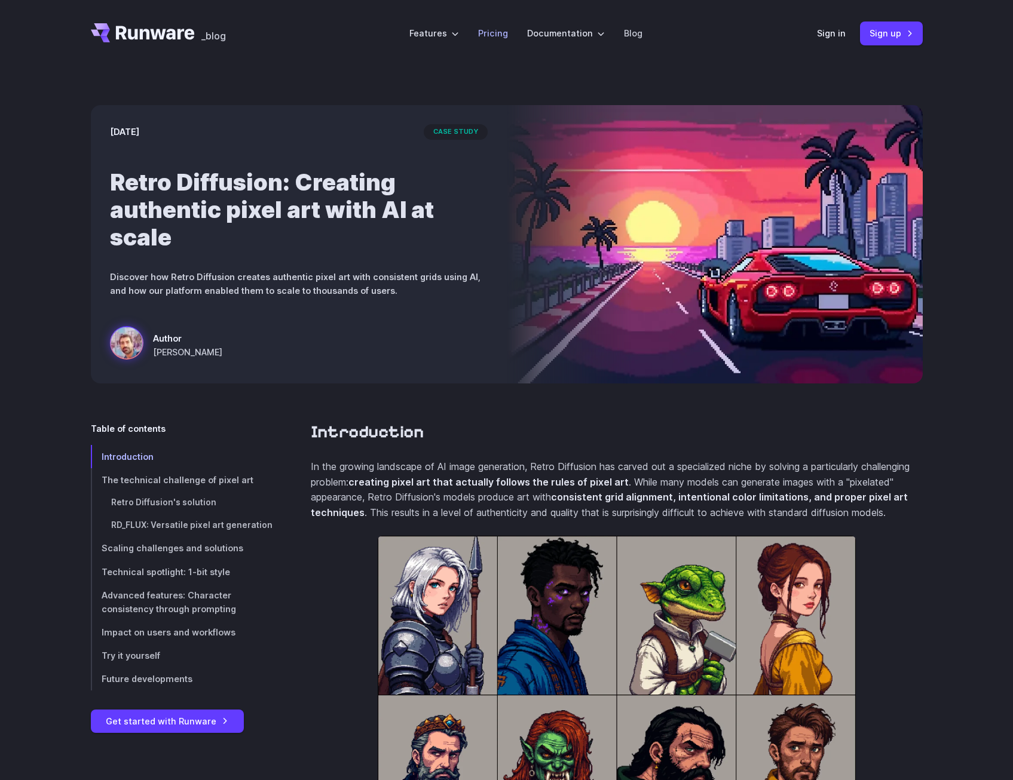
click at [489, 41] on li "Pricing" at bounding box center [493, 33] width 49 height 33
click at [492, 36] on link "Pricing" at bounding box center [493, 33] width 30 height 14
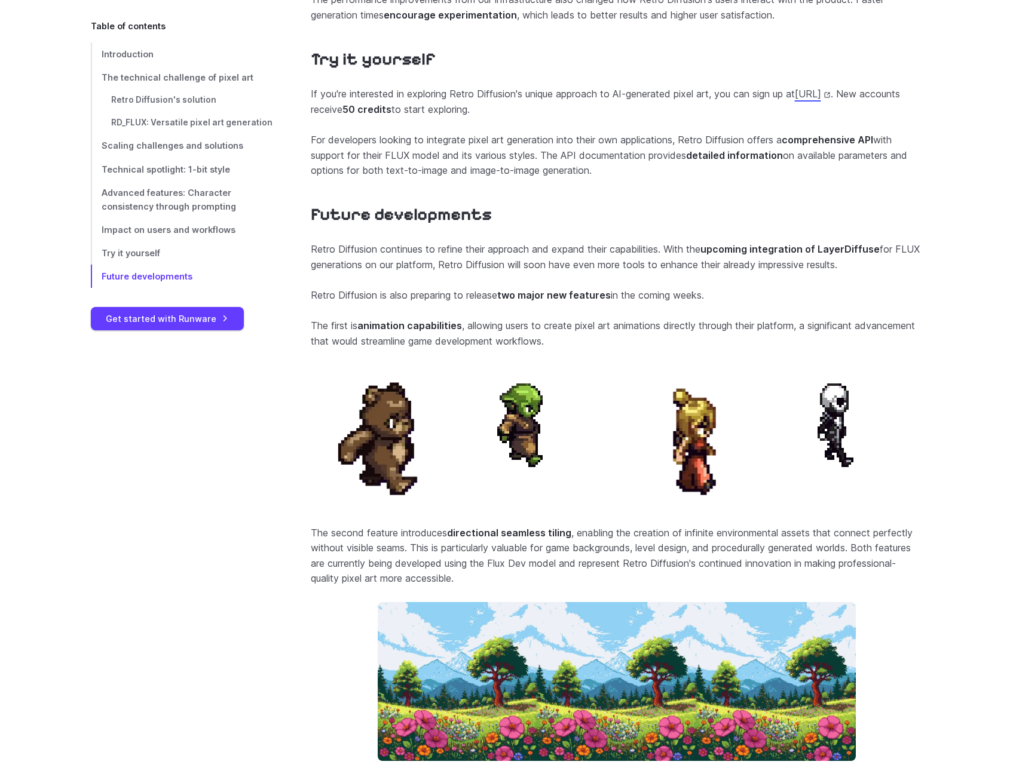
scroll to position [4661, 0]
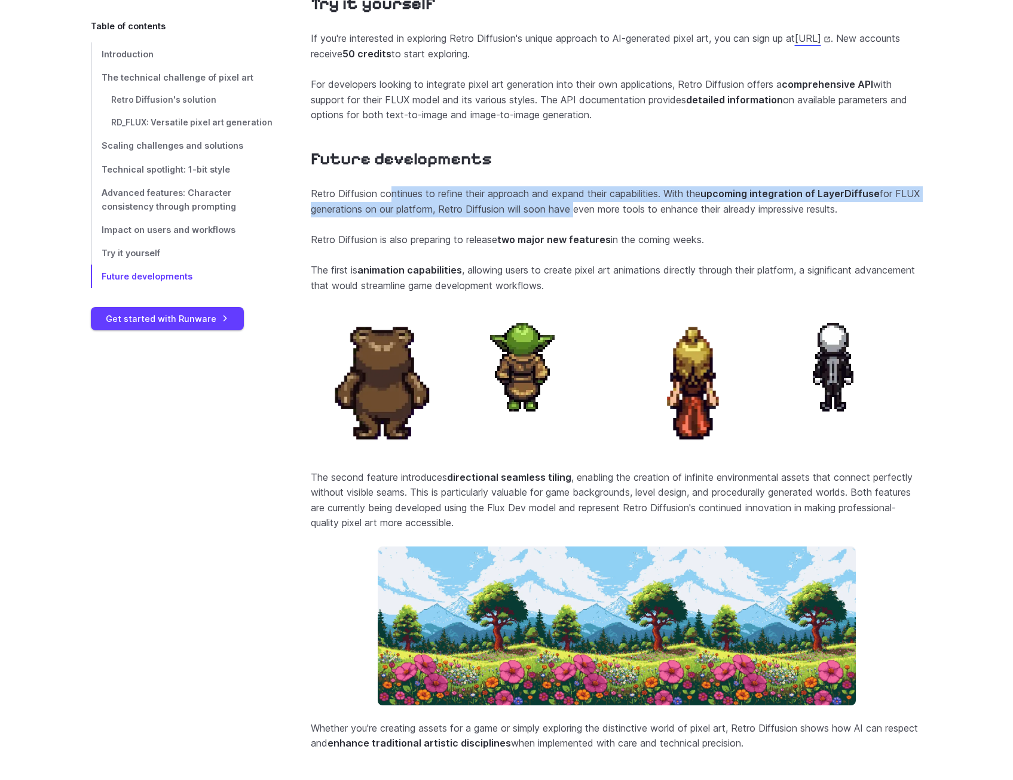
drag, startPoint x: 392, startPoint y: 226, endPoint x: 601, endPoint y: 236, distance: 209.4
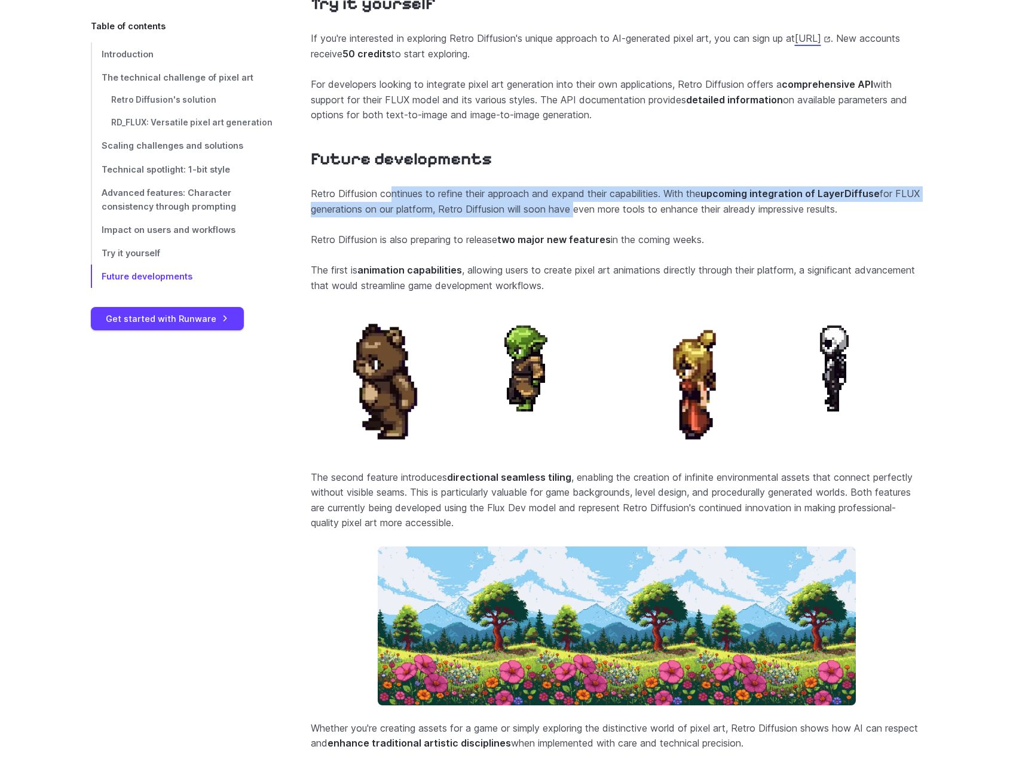
click at [601, 217] on p "Retro Diffusion continues to refine their approach and expand their capabilitie…" at bounding box center [617, 201] width 612 height 30
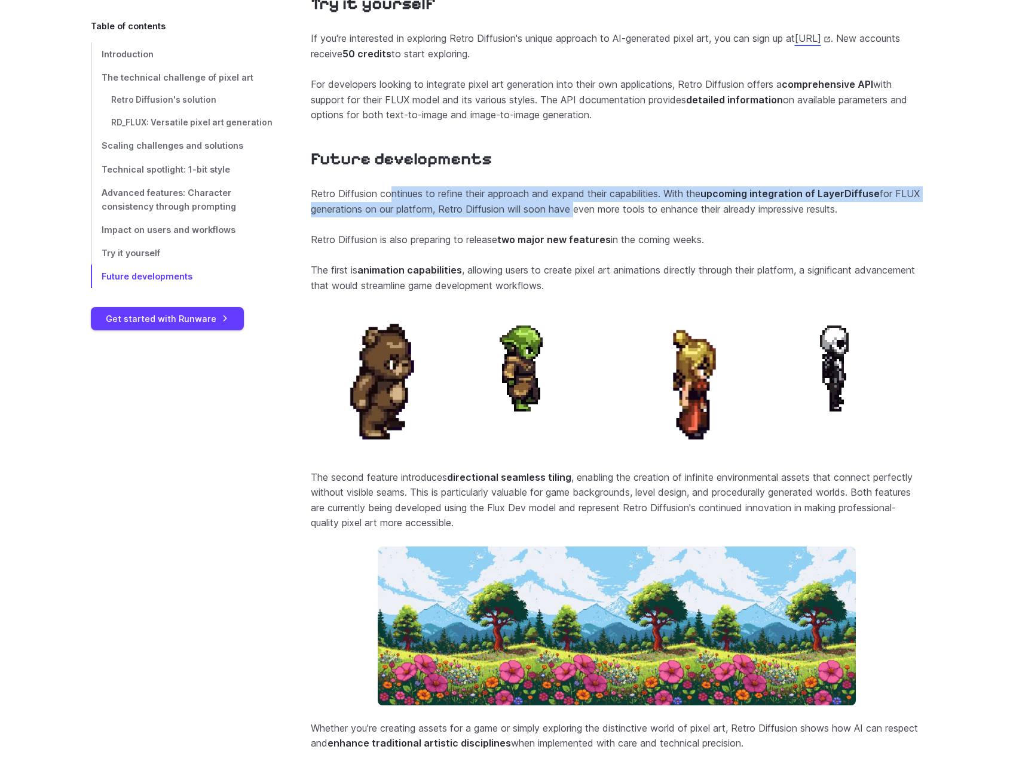
click at [601, 217] on p "Retro Diffusion continues to refine their approach and expand their capabilitie…" at bounding box center [617, 201] width 612 height 30
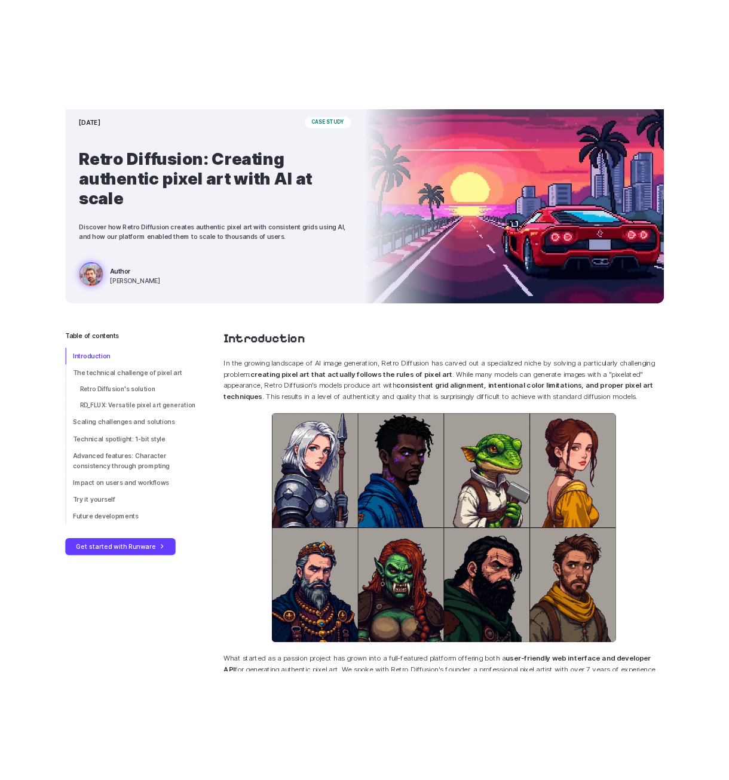
scroll to position [0, 0]
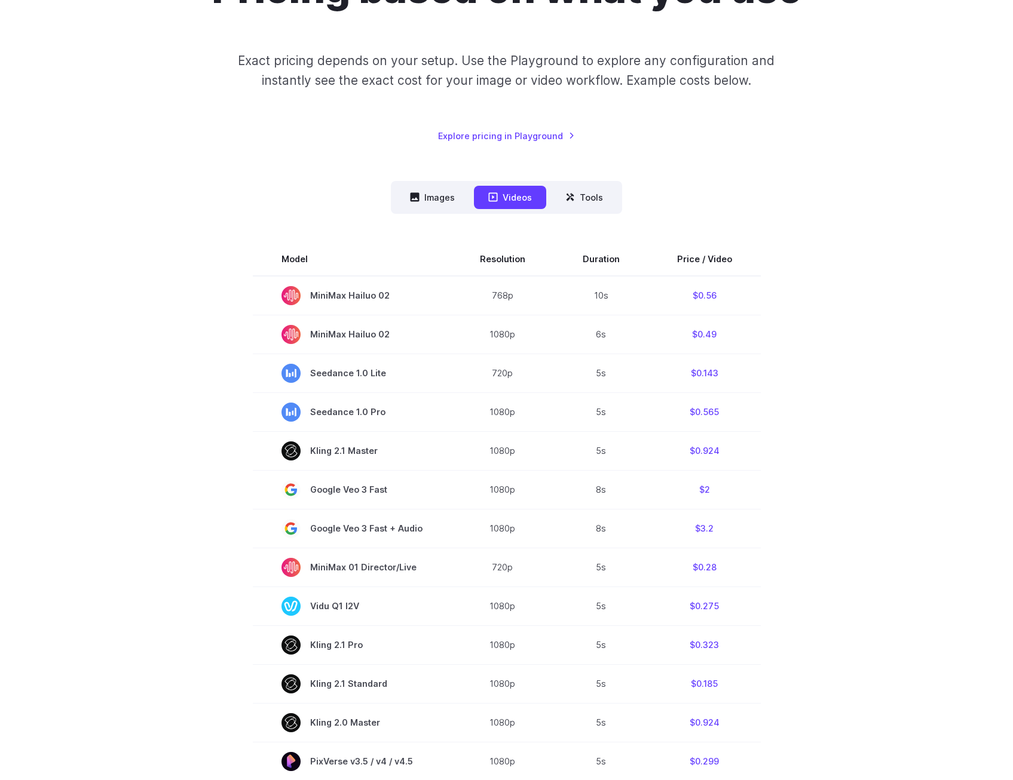
scroll to position [179, 0]
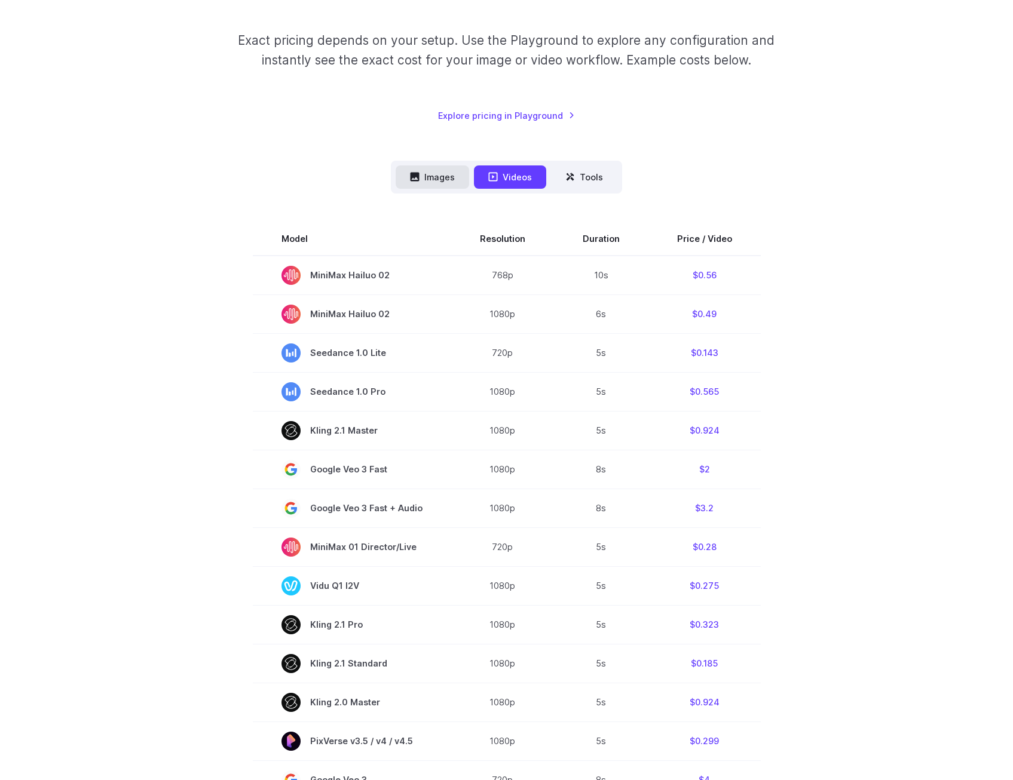
click at [425, 182] on button "Images" at bounding box center [433, 177] width 74 height 23
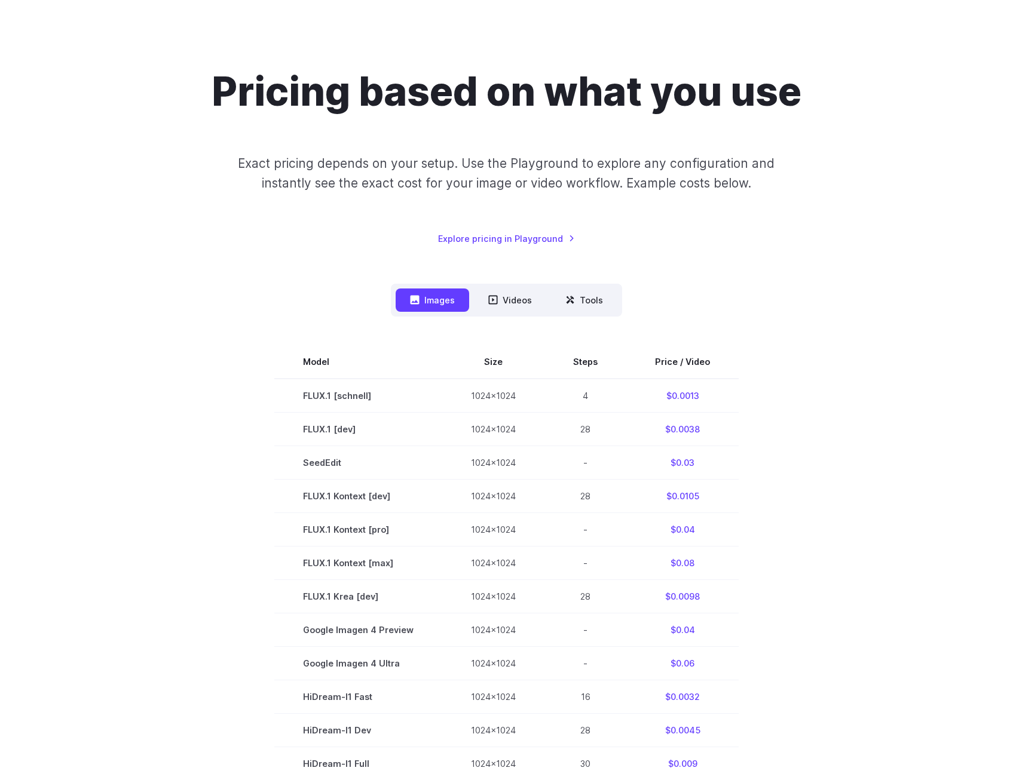
scroll to position [0, 0]
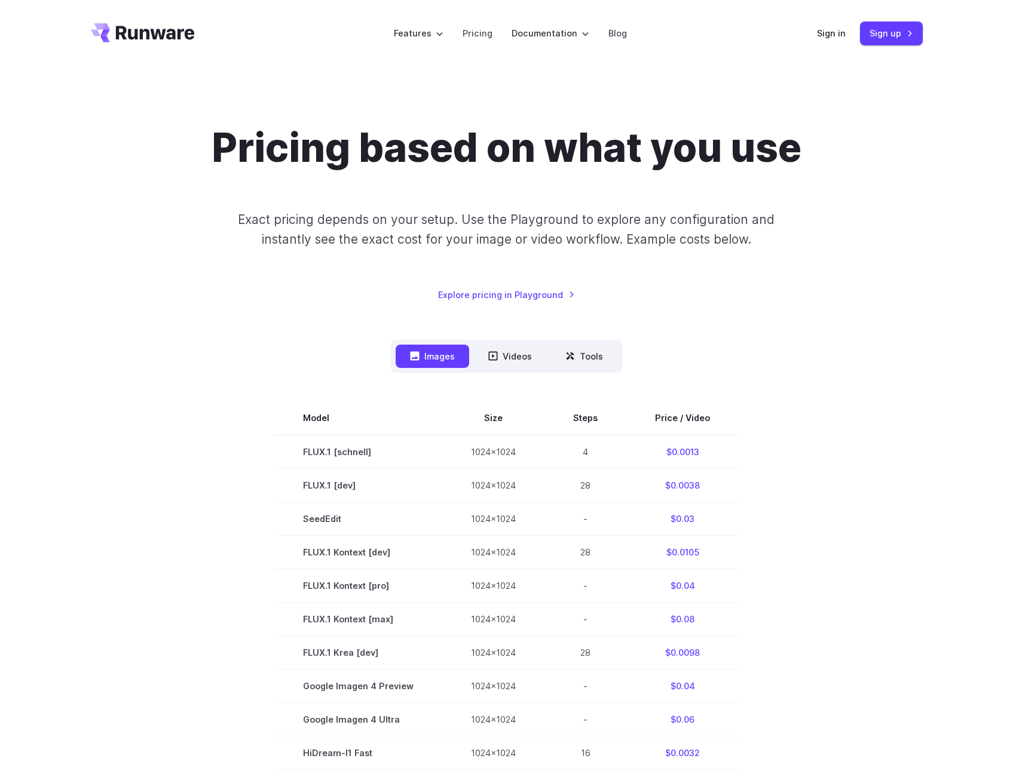
click at [175, 31] on icon "Go to /" at bounding box center [143, 32] width 104 height 19
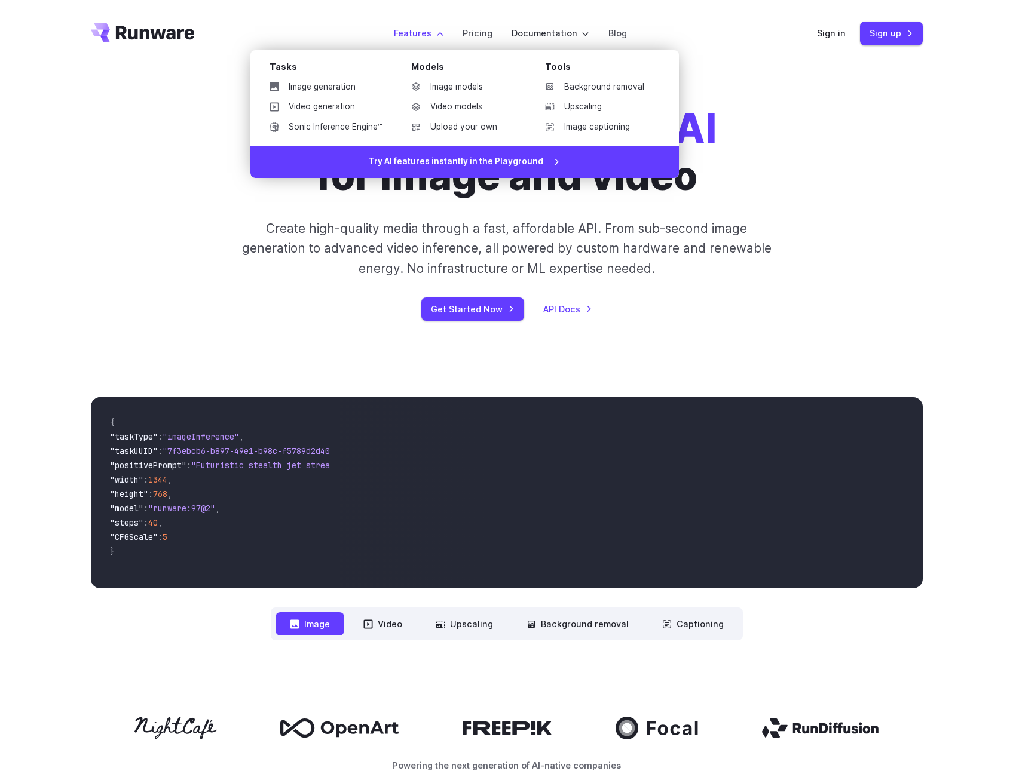
click at [435, 35] on label "Features" at bounding box center [419, 33] width 50 height 14
click at [334, 85] on link "Image generation" at bounding box center [326, 87] width 132 height 18
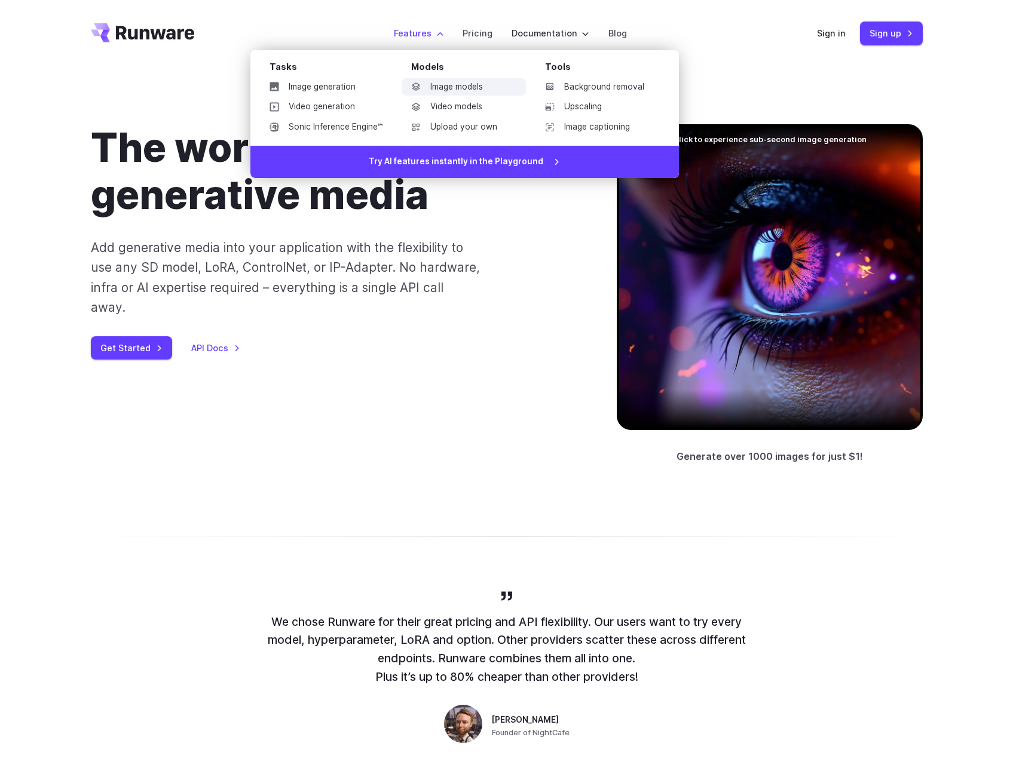
click at [448, 83] on link "Image models" at bounding box center [464, 87] width 124 height 18
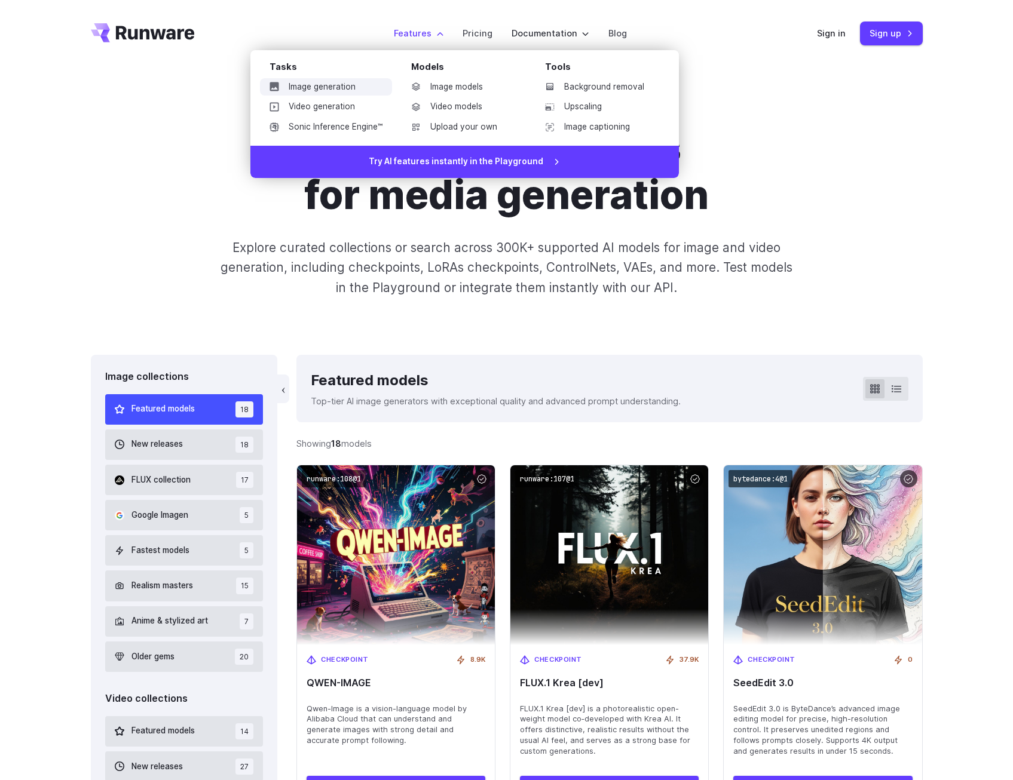
click at [341, 88] on link "Image generation" at bounding box center [326, 87] width 132 height 18
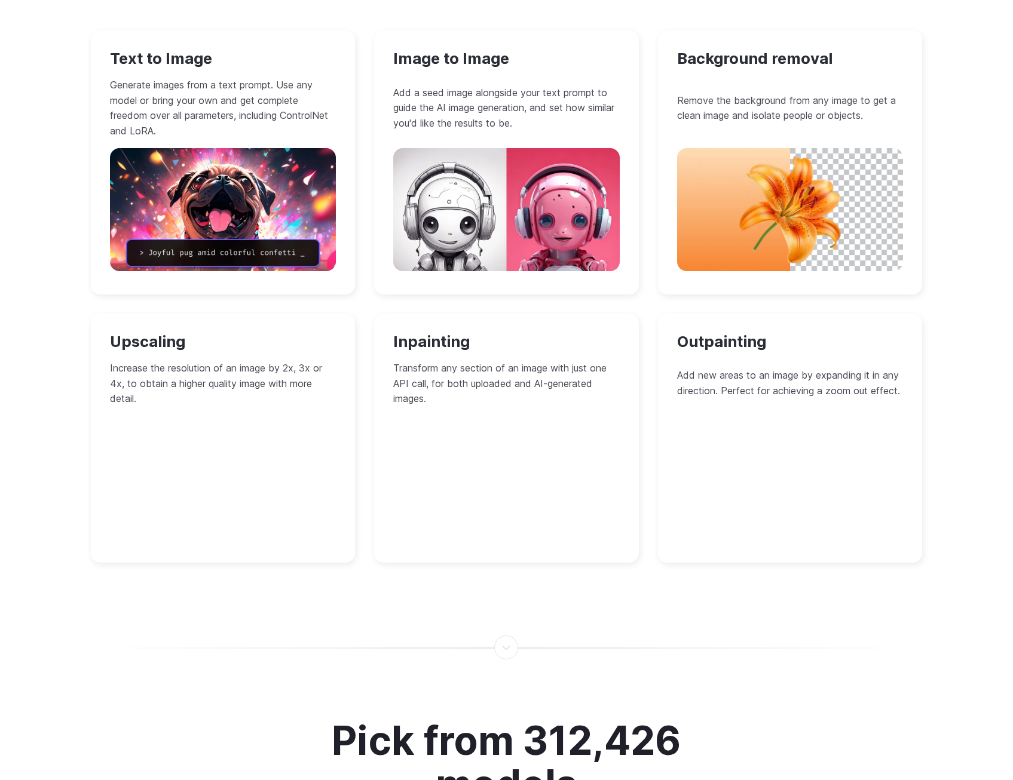
scroll to position [1195, 0]
